Goal: Information Seeking & Learning: Find specific page/section

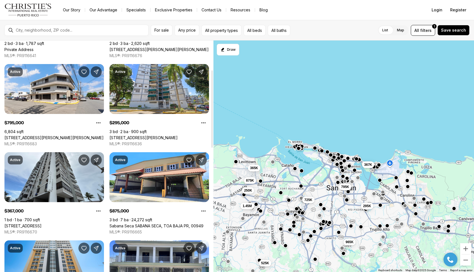
scroll to position [88, 0]
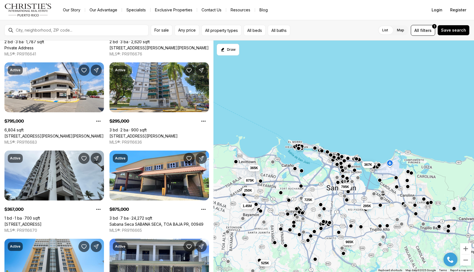
click at [299, 145] on button "button" at bounding box center [299, 146] width 4 height 4
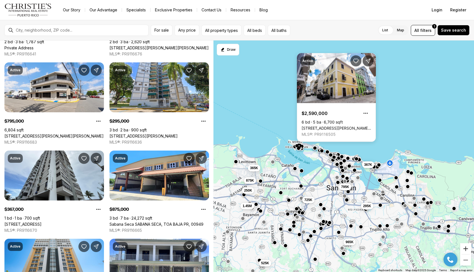
click at [466, 246] on button "Zoom in" at bounding box center [465, 248] width 11 height 11
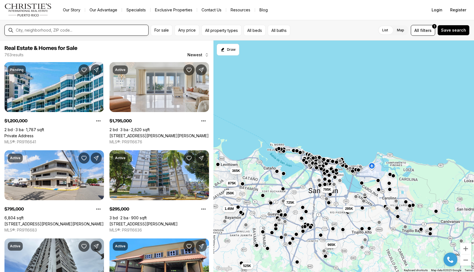
click at [77, 32] on input "text" at bounding box center [81, 30] width 130 height 4
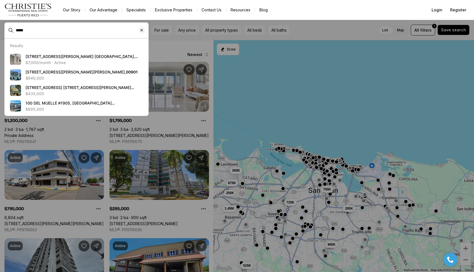
type input "*****"
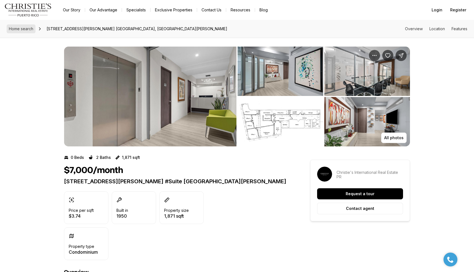
click at [24, 29] on span "Home search" at bounding box center [21, 28] width 24 height 5
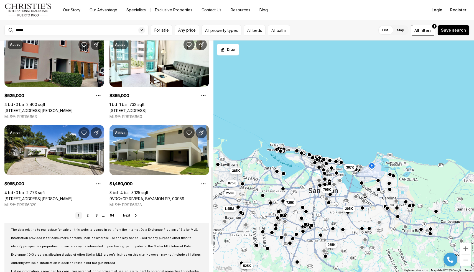
scroll to position [380, 0]
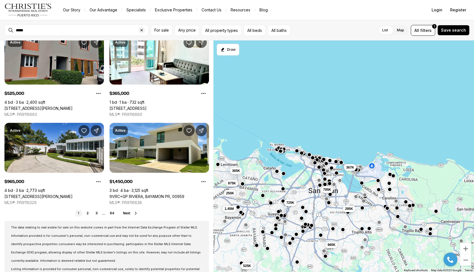
click at [278, 147] on button "button" at bounding box center [279, 148] width 4 height 4
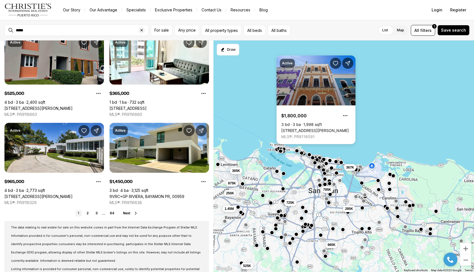
click at [276, 152] on div "295K 795K 965K 367K 1.45M 525K 365K 875K 250K 725K" at bounding box center [344, 156] width 261 height 232
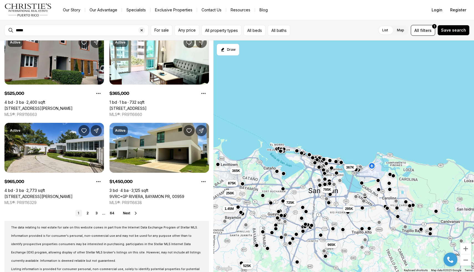
click at [276, 149] on button "button" at bounding box center [277, 149] width 4 height 4
